Goal: Check status

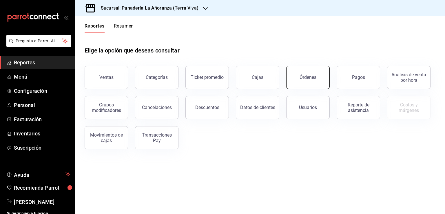
click at [305, 84] on button "Órdenes" at bounding box center [307, 77] width 43 height 23
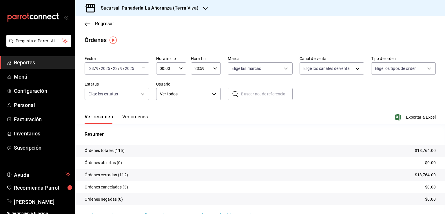
click at [199, 6] on div "Sucursal: Panadería La Añoranza (Terra Viva)" at bounding box center [145, 8] width 130 height 16
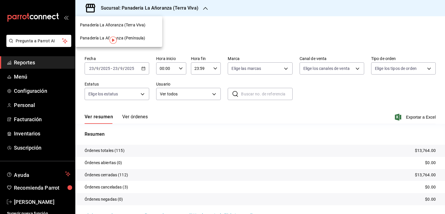
click at [137, 37] on span "Panadería La Añoranza (Península)" at bounding box center [112, 38] width 65 height 6
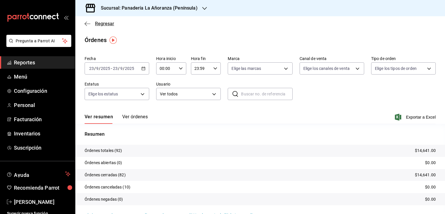
click at [91, 23] on span "Regresar" at bounding box center [100, 24] width 30 height 6
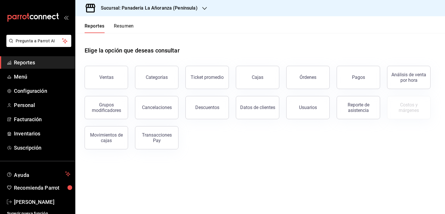
click at [125, 28] on button "Resumen" at bounding box center [124, 28] width 20 height 10
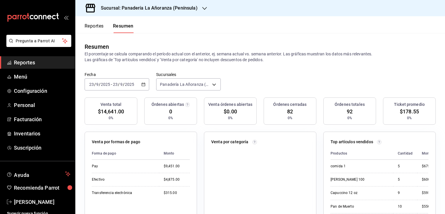
scroll to position [87, 0]
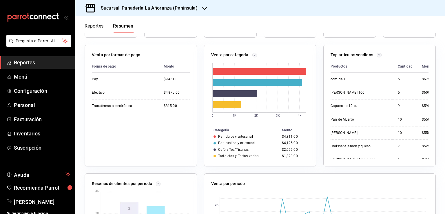
click at [202, 10] on icon "button" at bounding box center [204, 8] width 5 height 5
click at [141, 25] on span "Panadería La Añoranza (Terra Viva)" at bounding box center [113, 25] width 66 height 6
